Goal: Information Seeking & Learning: Learn about a topic

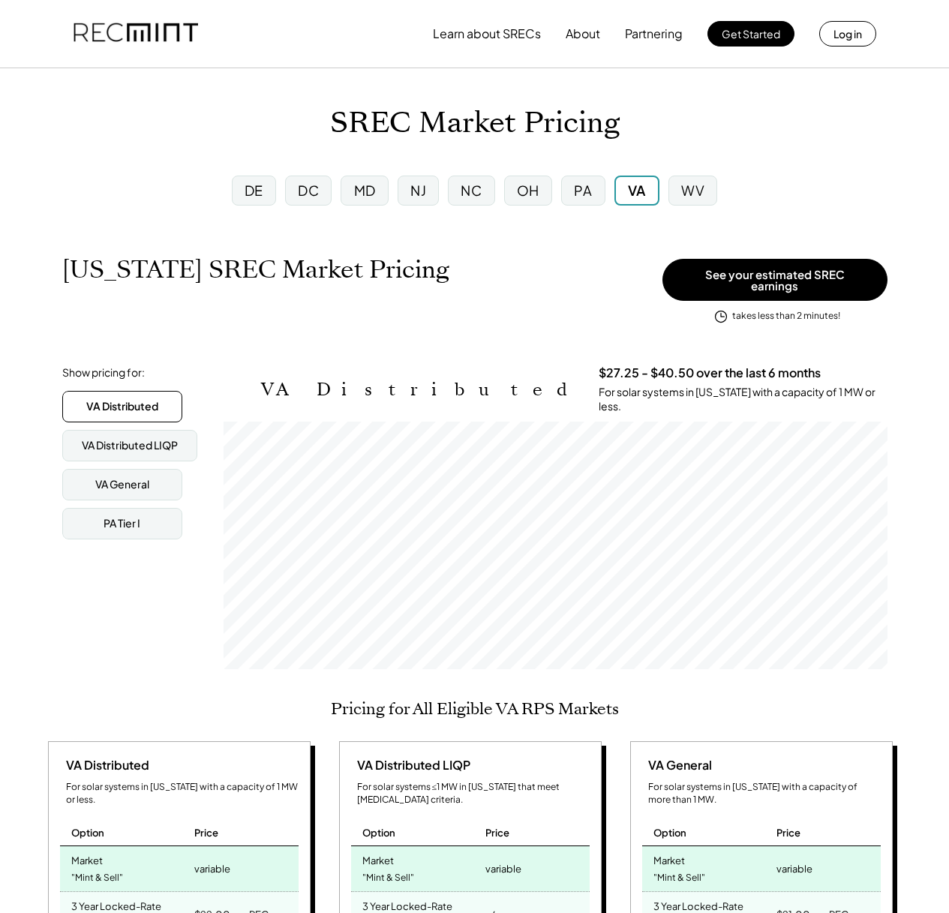
click at [319, 194] on div "DC" at bounding box center [308, 190] width 46 height 30
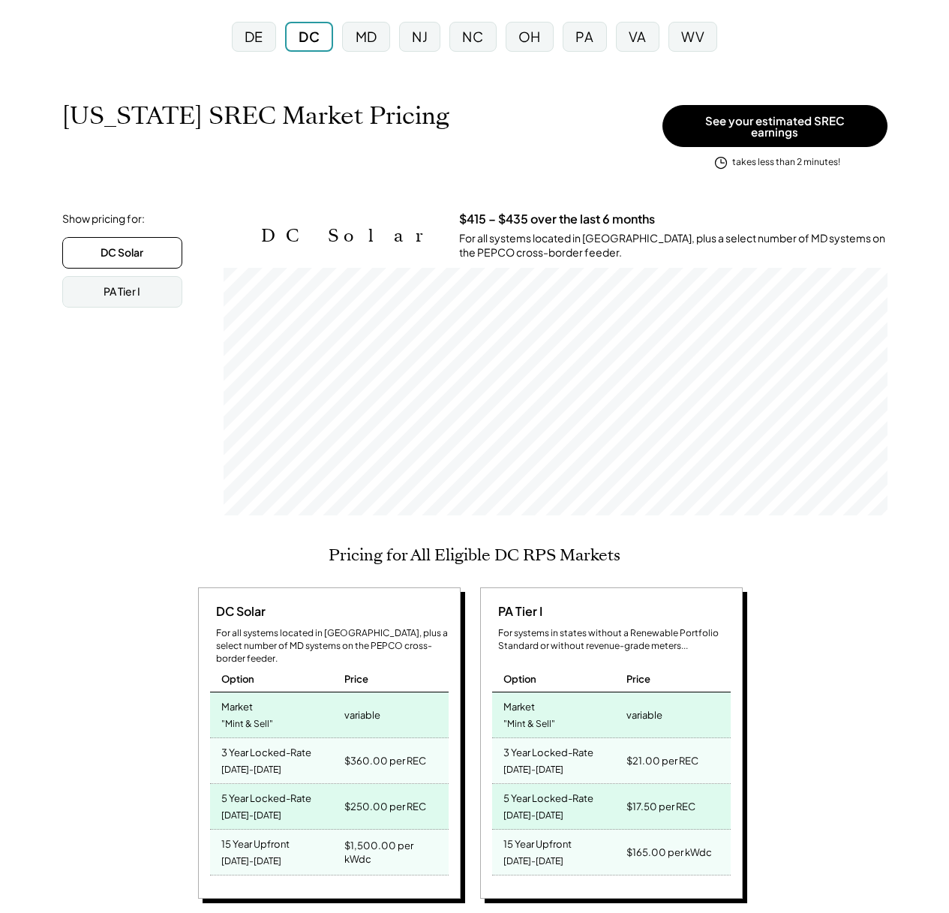
scroll to position [154, 0]
click at [646, 42] on div "VA" at bounding box center [637, 36] width 18 height 19
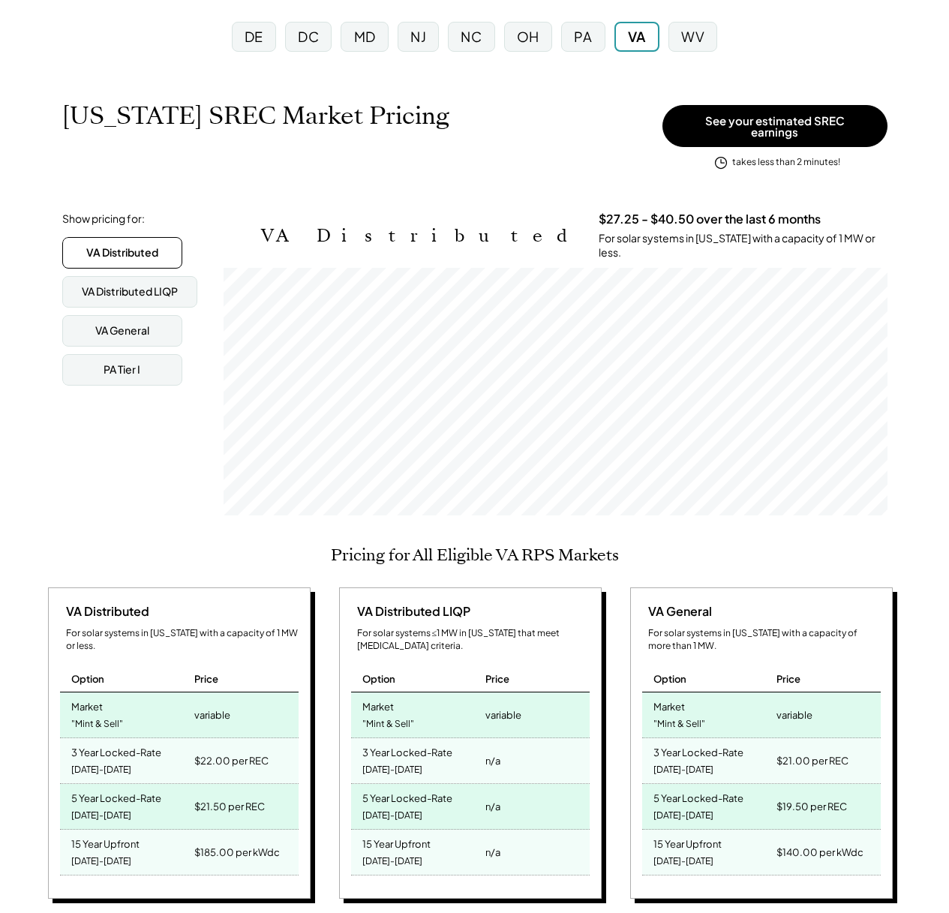
scroll to position [247, 664]
drag, startPoint x: 193, startPoint y: 745, endPoint x: 262, endPoint y: 737, distance: 69.5
click at [262, 738] on div "$22.00 per REC" at bounding box center [243, 760] width 107 height 45
click at [181, 784] on div "5 Year Locked-Rate [DATE]-[DATE]" at bounding box center [125, 806] width 131 height 45
click at [277, 784] on div "$21.50 per REC" at bounding box center [243, 806] width 107 height 45
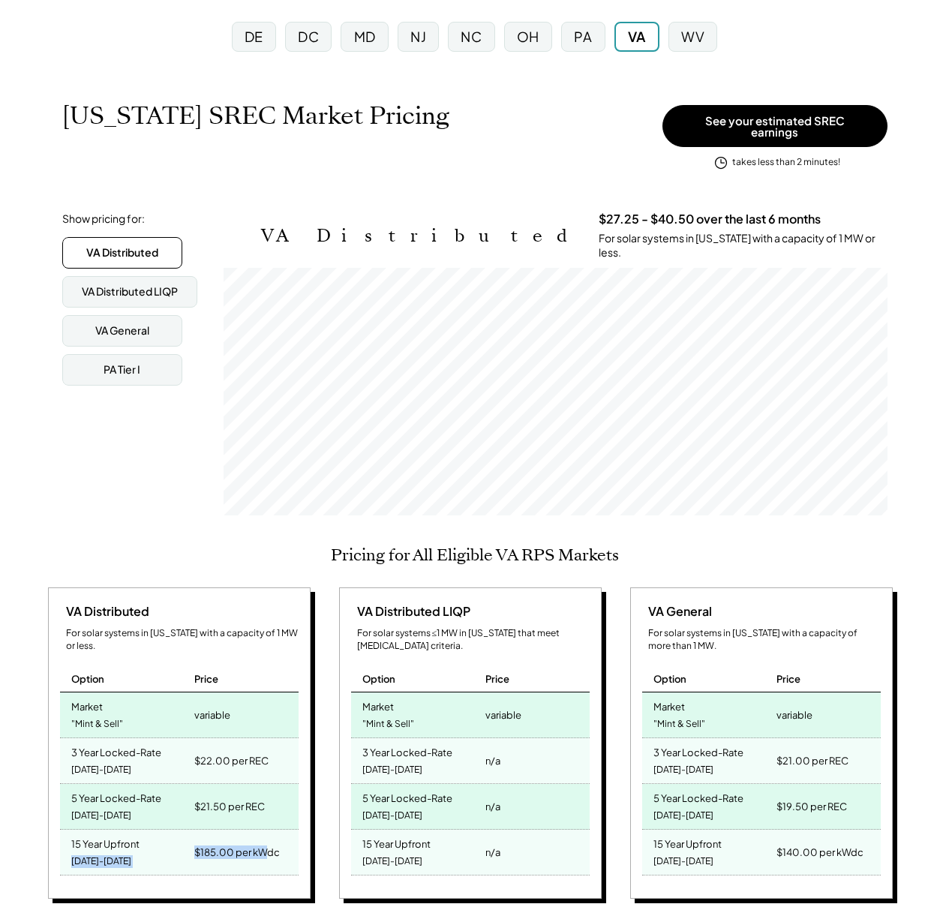
drag, startPoint x: 184, startPoint y: 830, endPoint x: 272, endPoint y: 828, distance: 87.8
click at [274, 829] on div "15 Year Upfront [DATE]-[DATE] $185.00 per kWdc" at bounding box center [179, 852] width 238 height 46
drag, startPoint x: 169, startPoint y: 739, endPoint x: 244, endPoint y: 741, distance: 75.0
click at [244, 738] on div "3 Year Locked-Rate [DATE]-[DATE] $22.00 per REC" at bounding box center [179, 761] width 238 height 46
click at [235, 791] on div "5 Year Locked-Rate [DATE]-[DATE] $21.50 per REC" at bounding box center [179, 807] width 238 height 46
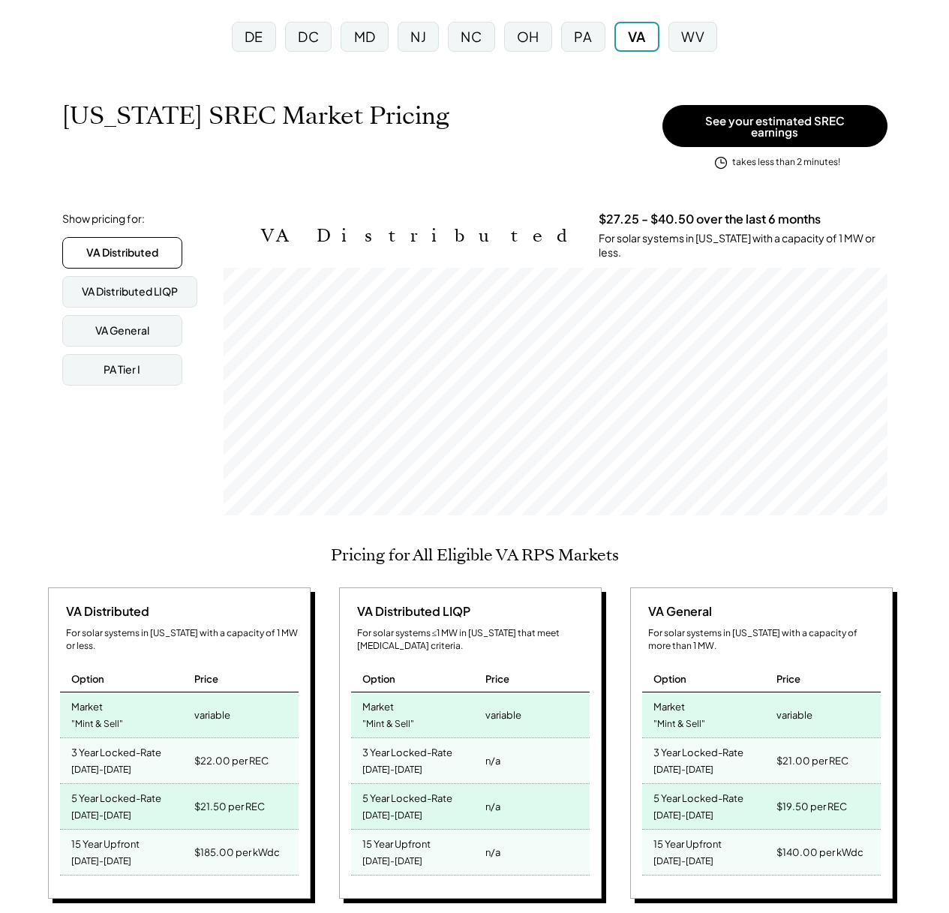
click at [209, 838] on div "$185.00 per kWdc" at bounding box center [243, 851] width 107 height 45
drag, startPoint x: 172, startPoint y: 705, endPoint x: 97, endPoint y: 690, distance: 76.5
click at [225, 694] on div "Market "Mint & Sell" variable" at bounding box center [179, 715] width 238 height 46
drag, startPoint x: 67, startPoint y: 682, endPoint x: 241, endPoint y: 700, distance: 174.2
click at [238, 700] on div "VA Distributed For solar systems in [US_STATE] with a capacity of 1 MW or less.…" at bounding box center [179, 743] width 262 height 312
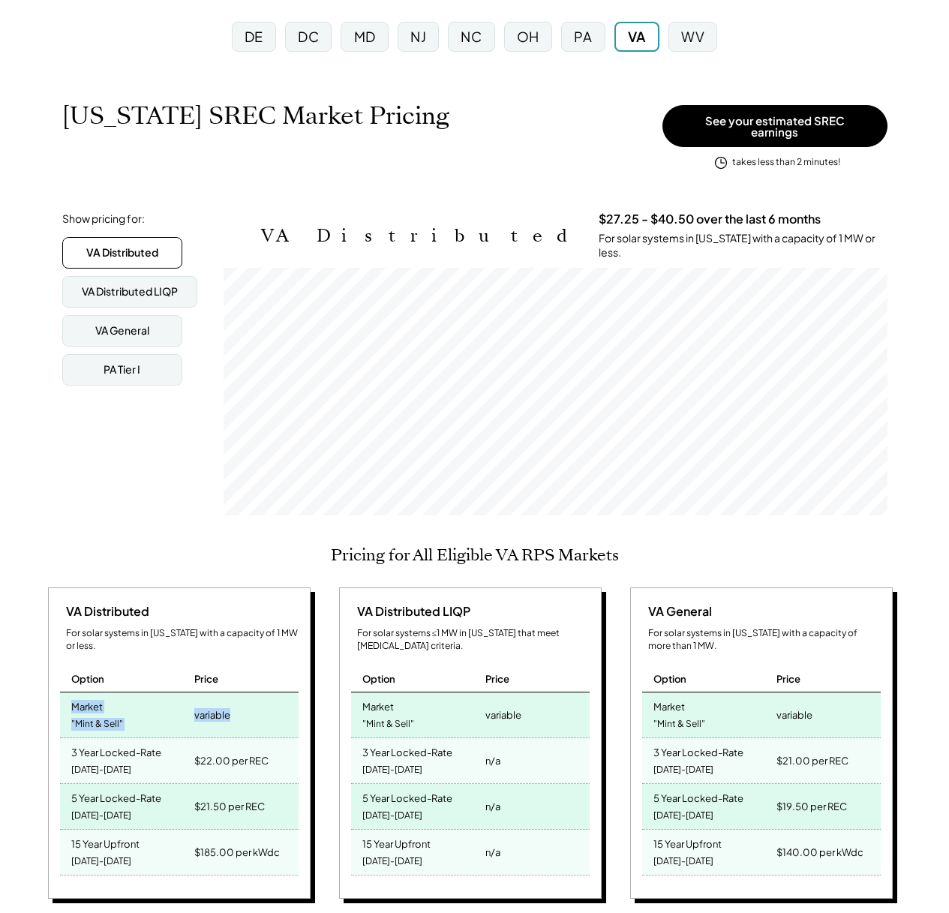
click at [244, 699] on div "variable" at bounding box center [243, 714] width 107 height 45
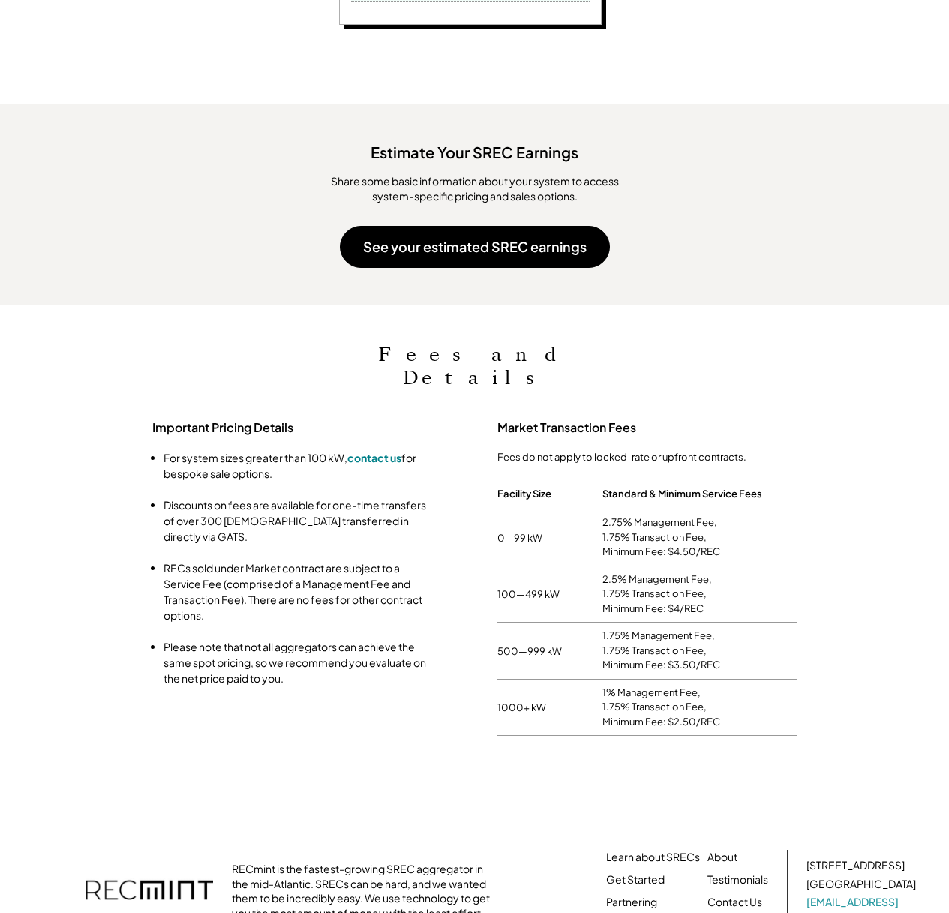
scroll to position [1457, 0]
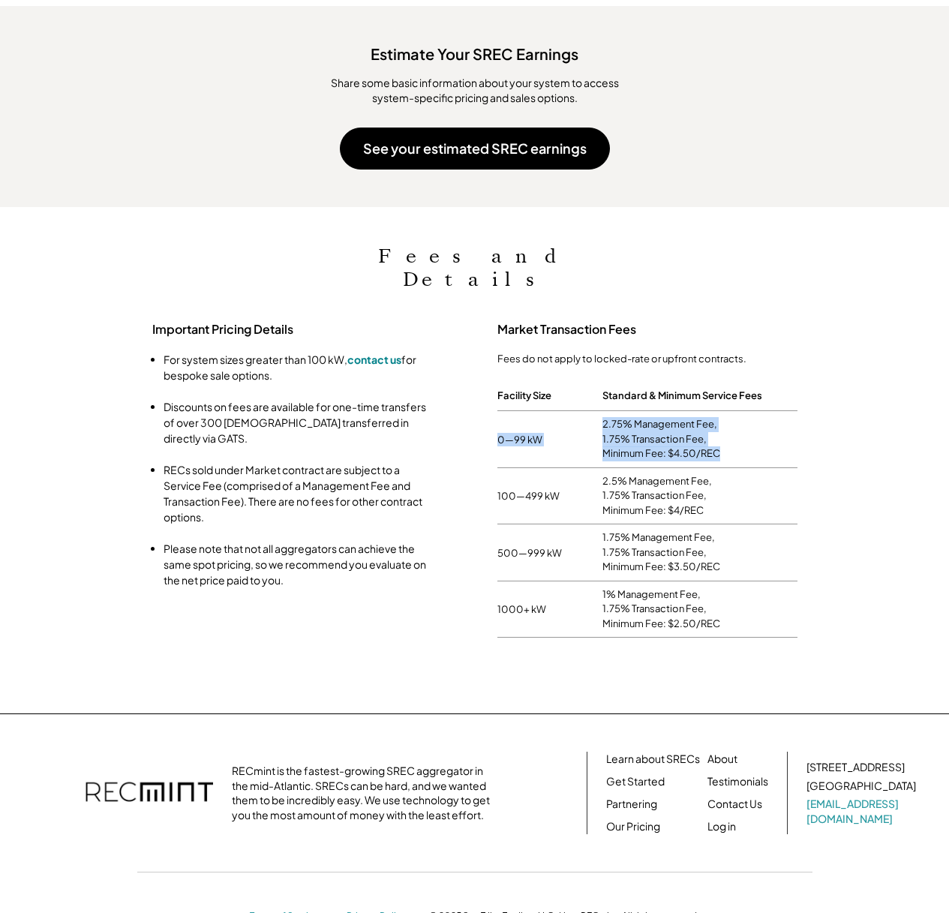
drag, startPoint x: 593, startPoint y: 374, endPoint x: 745, endPoint y: 418, distance: 157.6
click at [758, 411] on div "0—99 kW 2.75% Management Fee, 1.75% Transaction Fee, Minimum Fee: $4.50/REC" at bounding box center [647, 439] width 300 height 57
click at [745, 418] on div "2.75% Management Fee, 1.75% Transaction Fee, Minimum Fee: $4.50/REC" at bounding box center [699, 439] width 195 height 56
drag, startPoint x: 598, startPoint y: 382, endPoint x: 637, endPoint y: 389, distance: 38.8
click at [637, 411] on div "0—99 kW 2.75% Management Fee, 1.75% Transaction Fee, Minimum Fee: $4.50/REC" at bounding box center [647, 439] width 300 height 57
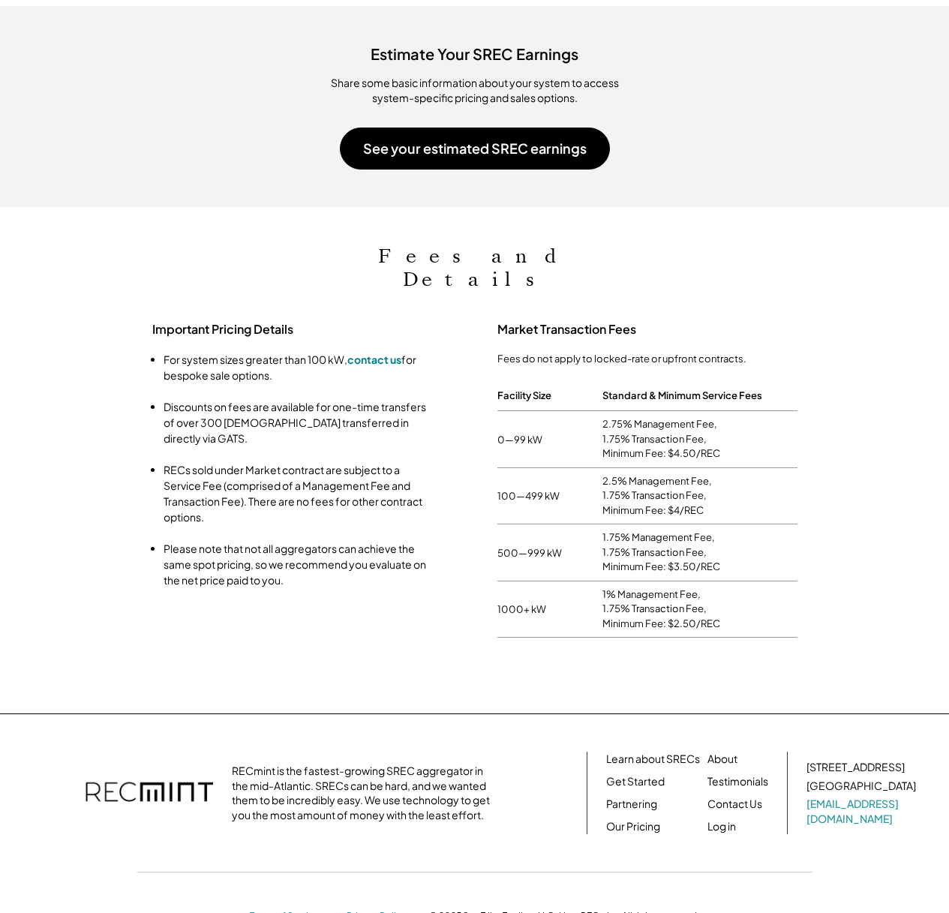
click at [637, 417] on div "2.75% Management Fee, 1.75% Transaction Fee, Minimum Fee: $4.50/REC" at bounding box center [699, 439] width 195 height 44
drag, startPoint x: 718, startPoint y: 406, endPoint x: 603, endPoint y: 405, distance: 115.5
click at [603, 417] on div "2.75% Management Fee, 1.75% Transaction Fee, Minimum Fee: $4.50/REC" at bounding box center [699, 439] width 195 height 44
click at [637, 416] on div "2.75% Management Fee, 1.75% Transaction Fee, Minimum Fee: $4.50/REC" at bounding box center [699, 439] width 195 height 56
